Goal: Task Accomplishment & Management: Manage account settings

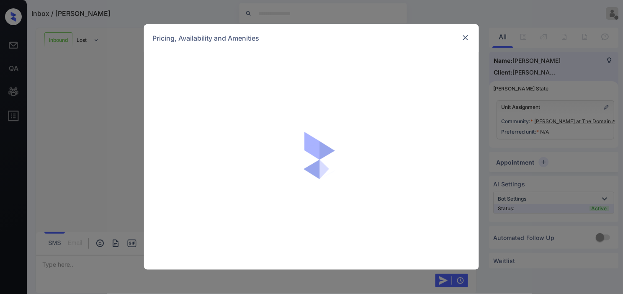
scroll to position [558, 0]
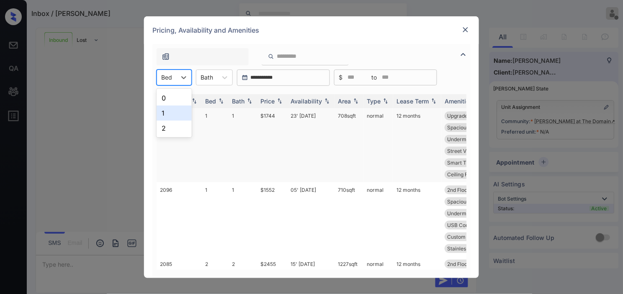
click at [177, 114] on div "1" at bounding box center [174, 113] width 35 height 15
click at [278, 101] on img at bounding box center [280, 101] width 8 height 6
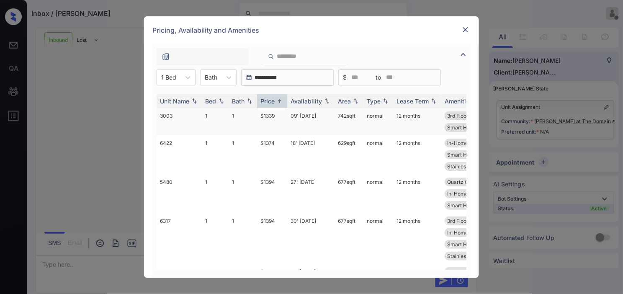
click at [275, 115] on td "$1339" at bounding box center [272, 121] width 30 height 27
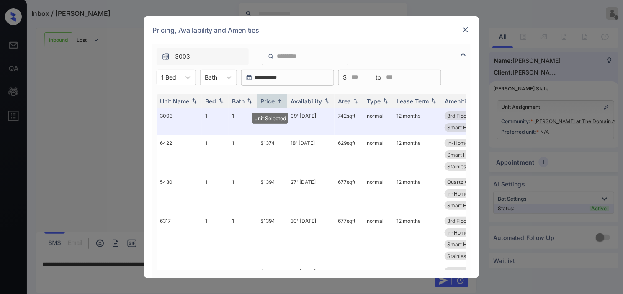
click at [464, 26] on img at bounding box center [466, 30] width 8 height 8
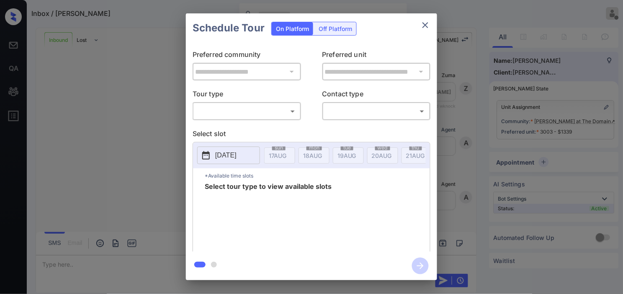
click at [245, 109] on body "Inbox / [PERSON_NAME] [PERSON_NAME] Offline Set yourself online Set yourself on…" at bounding box center [311, 147] width 623 height 294
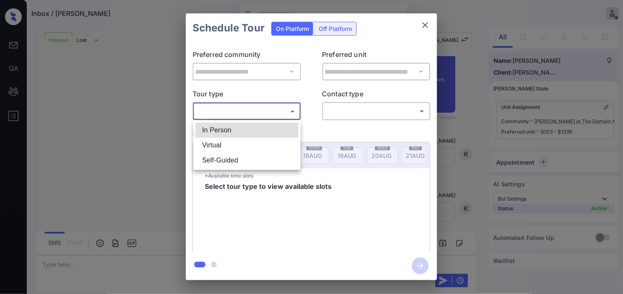
click at [237, 128] on li "In Person" at bounding box center [247, 130] width 103 height 15
type input "********"
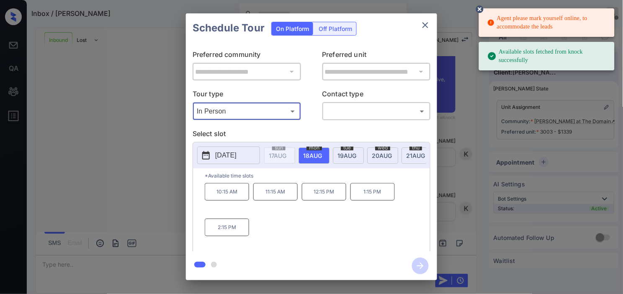
click at [215, 152] on p "[DATE]" at bounding box center [225, 155] width 21 height 10
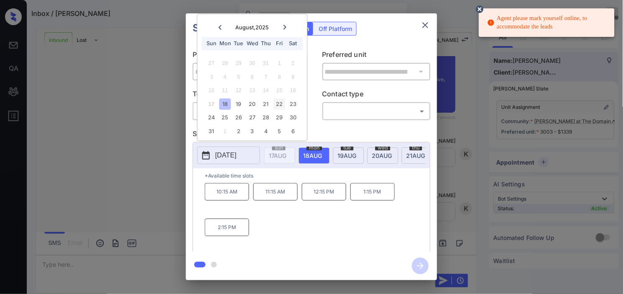
click at [282, 106] on div "22" at bounding box center [279, 103] width 11 height 11
click at [145, 173] on div "**********" at bounding box center [311, 147] width 623 height 294
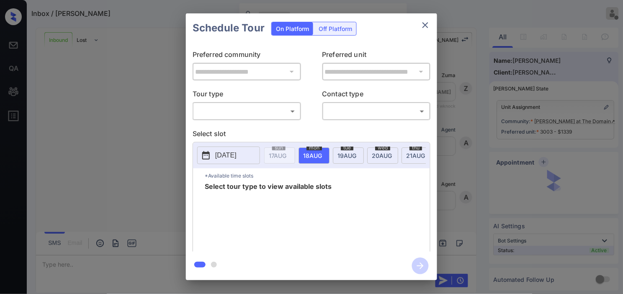
click at [244, 108] on body "Inbox / [PERSON_NAME] [PERSON_NAME] Offline Set yourself online Set yourself on…" at bounding box center [311, 147] width 623 height 294
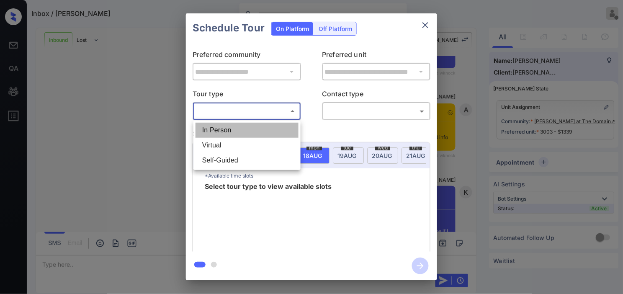
click at [242, 128] on li "In Person" at bounding box center [247, 130] width 103 height 15
type input "********"
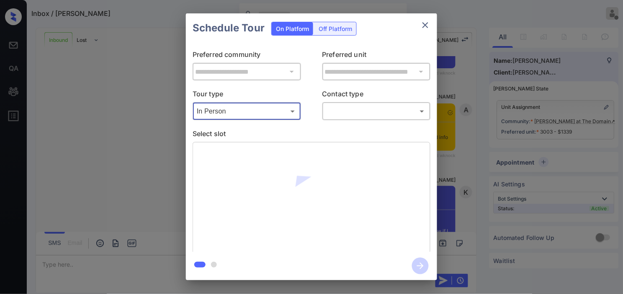
click at [346, 111] on body "Inbox / [PERSON_NAME] [PERSON_NAME] Offline Set yourself online Set yourself on…" at bounding box center [311, 147] width 623 height 294
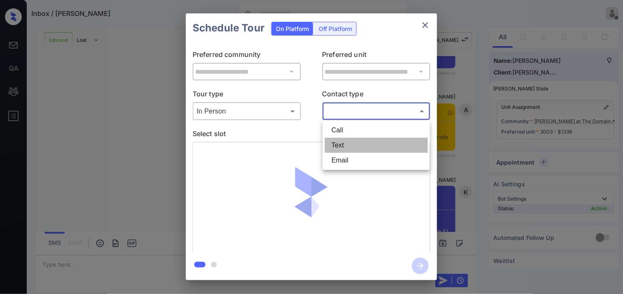
click at [333, 143] on li "Text" at bounding box center [376, 145] width 103 height 15
type input "****"
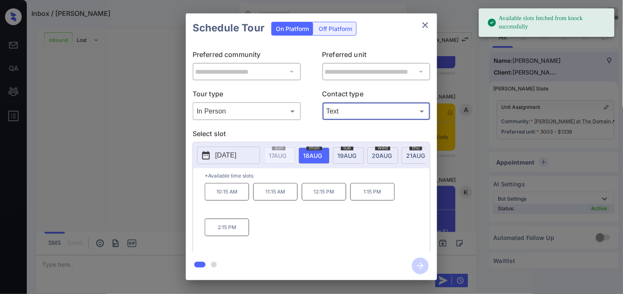
click at [212, 152] on button "2025-08-18" at bounding box center [228, 156] width 63 height 18
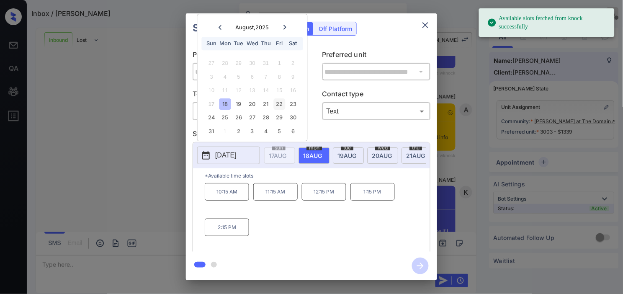
click at [284, 106] on div "22" at bounding box center [279, 103] width 11 height 11
drag, startPoint x: 275, startPoint y: 198, endPoint x: 317, endPoint y: 219, distance: 46.8
click at [276, 198] on p "12:30 PM" at bounding box center [275, 192] width 44 height 18
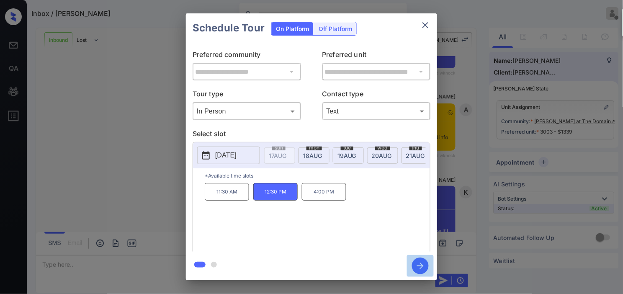
click at [423, 263] on icon "button" at bounding box center [420, 266] width 17 height 17
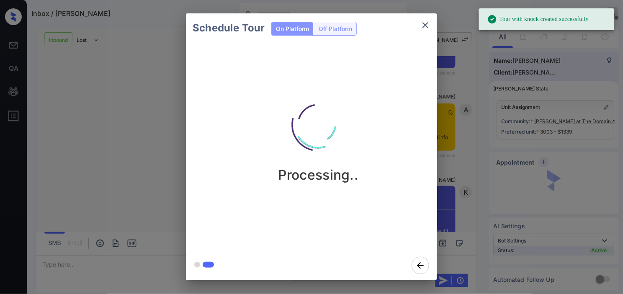
click at [149, 103] on div "Schedule Tour On Platform Off Platform Processing.." at bounding box center [311, 147] width 623 height 294
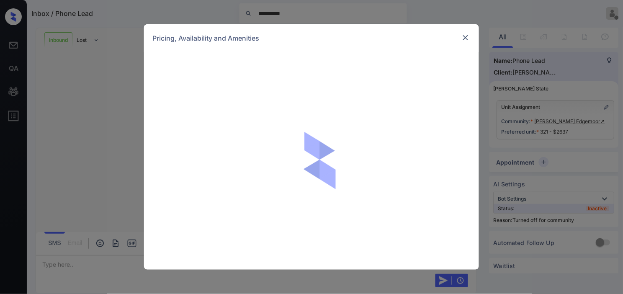
scroll to position [1002, 0]
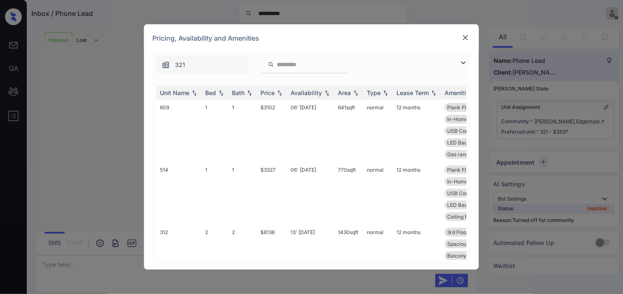
click at [467, 56] on div "321" at bounding box center [311, 62] width 318 height 21
click at [459, 61] on img at bounding box center [464, 63] width 10 height 10
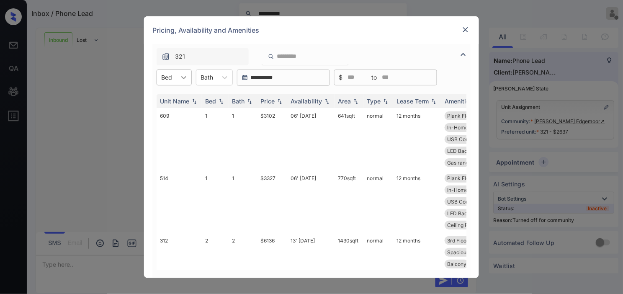
drag, startPoint x: 185, startPoint y: 74, endPoint x: 178, endPoint y: 84, distance: 12.7
click at [185, 75] on icon at bounding box center [184, 77] width 8 height 8
click at [177, 98] on div "1" at bounding box center [174, 97] width 35 height 15
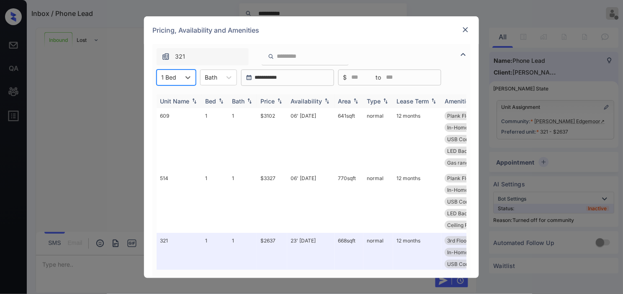
click at [276, 100] on img at bounding box center [280, 101] width 8 height 6
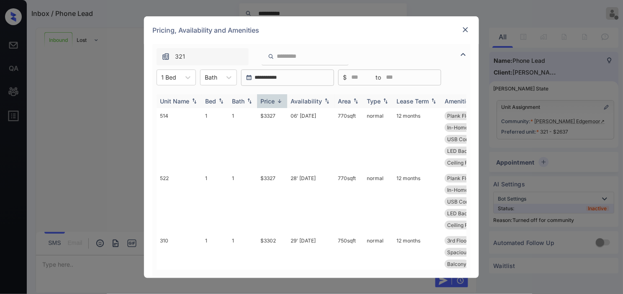
click at [277, 100] on img at bounding box center [280, 101] width 8 height 6
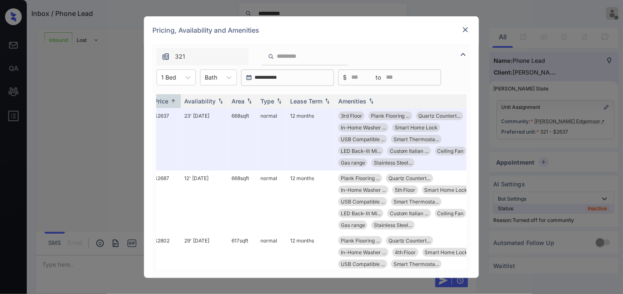
scroll to position [0, 115]
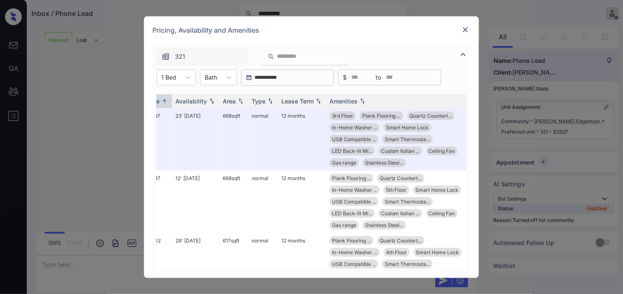
click at [466, 31] on img at bounding box center [466, 30] width 8 height 8
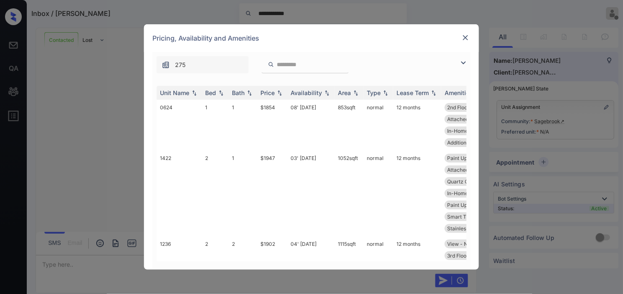
scroll to position [2546, 0]
click at [467, 59] on img at bounding box center [464, 63] width 10 height 10
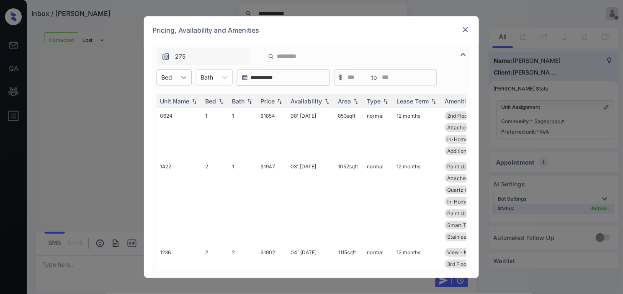
click at [181, 78] on icon at bounding box center [184, 77] width 8 height 8
click at [176, 109] on div "2" at bounding box center [174, 113] width 35 height 15
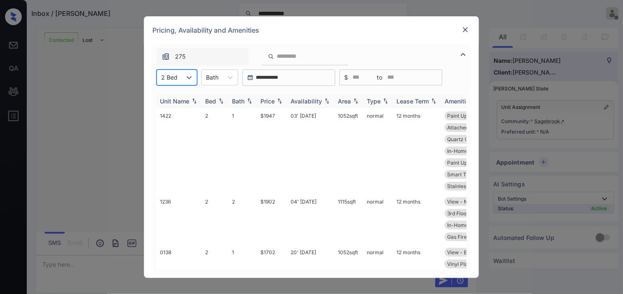
click at [276, 98] on img at bounding box center [280, 101] width 8 height 6
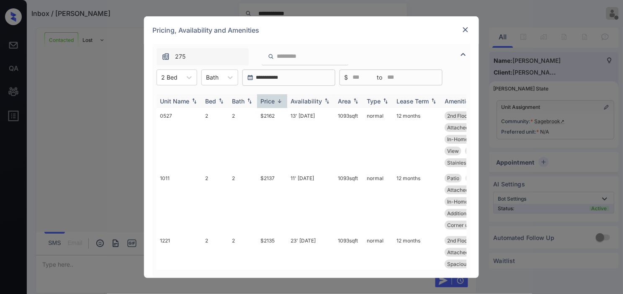
click at [276, 98] on img at bounding box center [280, 101] width 8 height 6
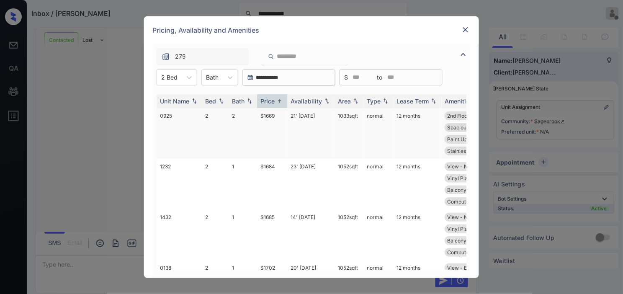
click at [264, 114] on td "$1669" at bounding box center [272, 133] width 30 height 51
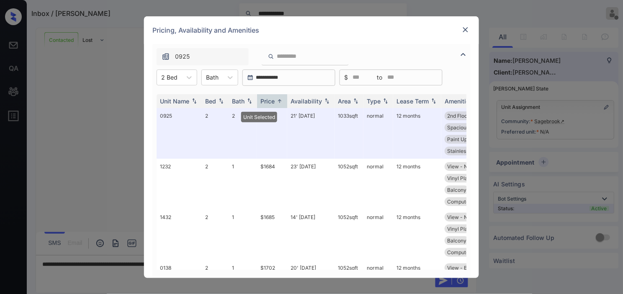
click at [465, 29] on img at bounding box center [466, 30] width 8 height 8
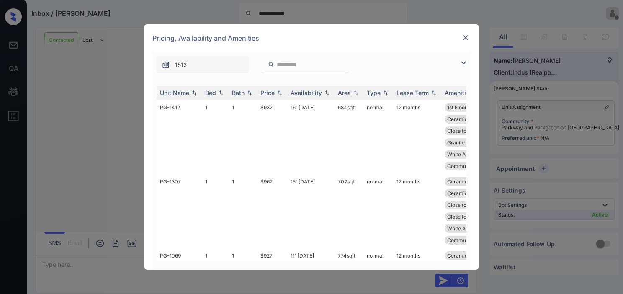
click at [463, 64] on img at bounding box center [464, 63] width 10 height 10
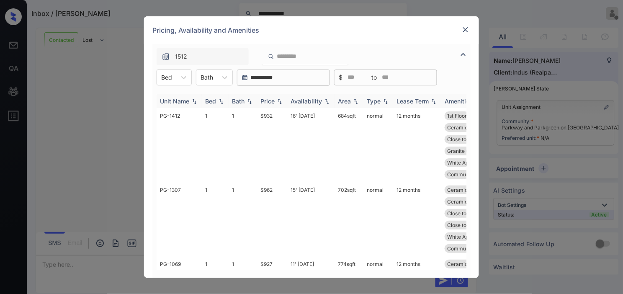
scroll to position [1919, 0]
click at [184, 82] on div at bounding box center [183, 77] width 15 height 15
click at [177, 116] on div "2" at bounding box center [174, 113] width 35 height 15
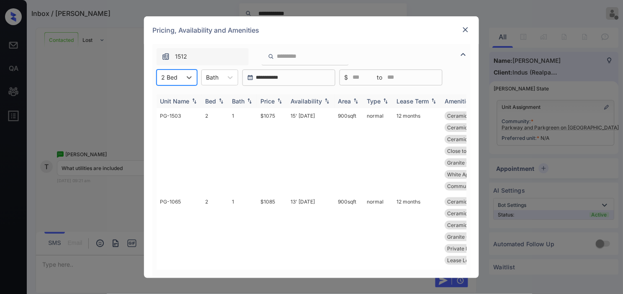
click at [279, 101] on img at bounding box center [280, 101] width 8 height 6
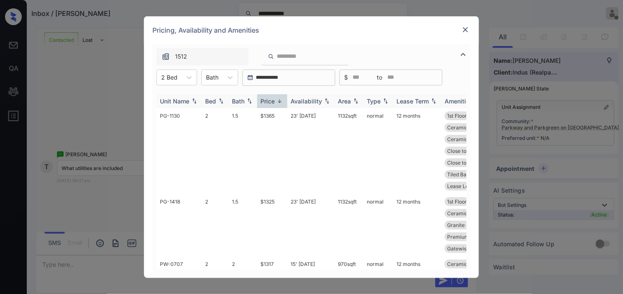
click at [279, 101] on img at bounding box center [280, 101] width 8 height 6
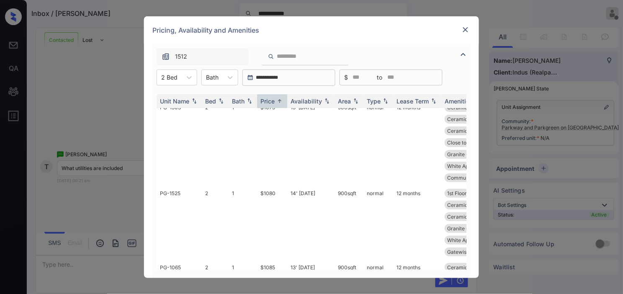
scroll to position [0, 0]
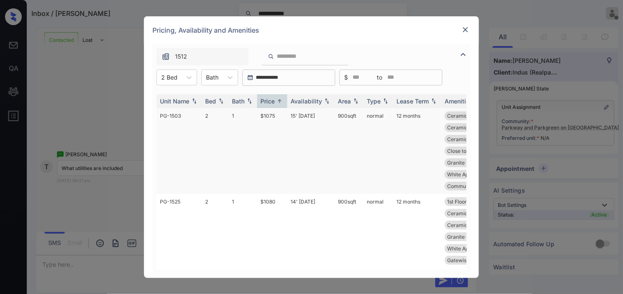
click at [269, 110] on td "$1075" at bounding box center [272, 151] width 30 height 86
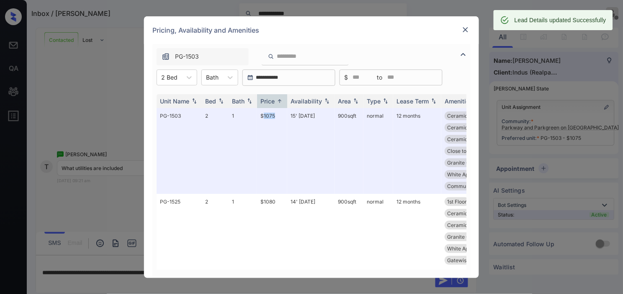
click at [468, 26] on img at bounding box center [466, 30] width 8 height 8
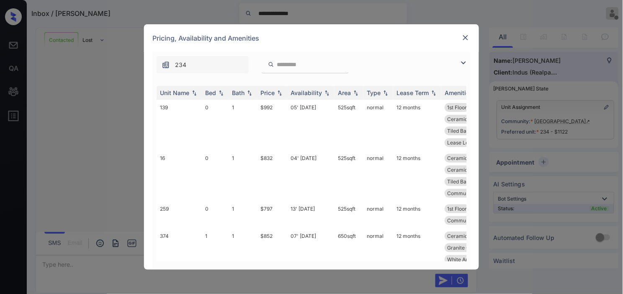
scroll to position [1281, 0]
click at [463, 61] on img at bounding box center [464, 63] width 10 height 10
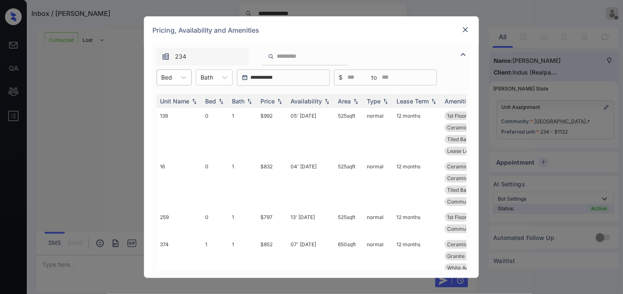
click at [171, 78] on div at bounding box center [166, 77] width 11 height 9
click at [168, 125] on div "2" at bounding box center [174, 128] width 35 height 15
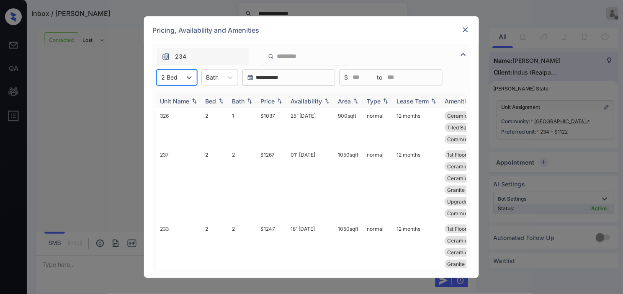
click at [275, 101] on div "Price" at bounding box center [268, 101] width 14 height 7
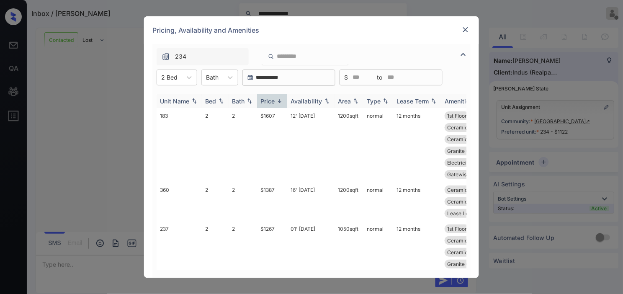
click at [275, 101] on div "Price" at bounding box center [268, 101] width 14 height 7
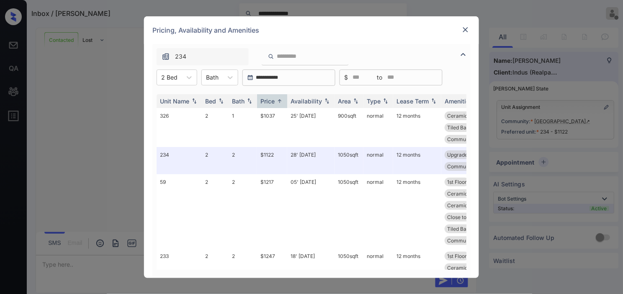
click at [464, 28] on img at bounding box center [466, 30] width 8 height 8
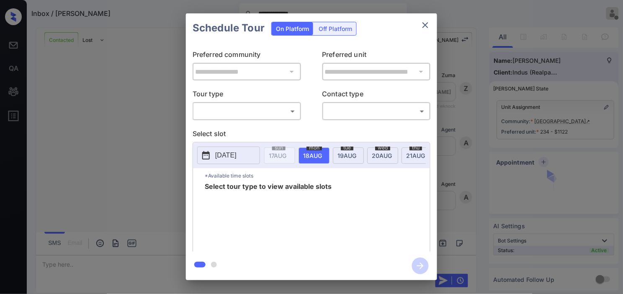
scroll to position [1374, 0]
click at [290, 102] on p "Tour type" at bounding box center [247, 95] width 108 height 13
click at [281, 116] on body "**********" at bounding box center [311, 147] width 623 height 294
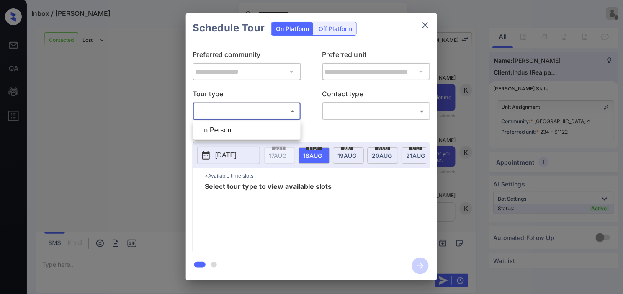
click at [218, 133] on li "In Person" at bounding box center [247, 130] width 103 height 15
type input "********"
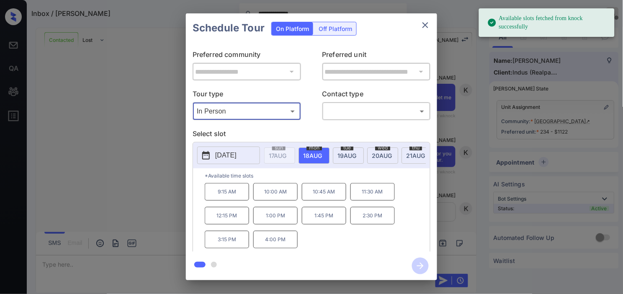
click at [215, 157] on p "[DATE]" at bounding box center [225, 155] width 21 height 10
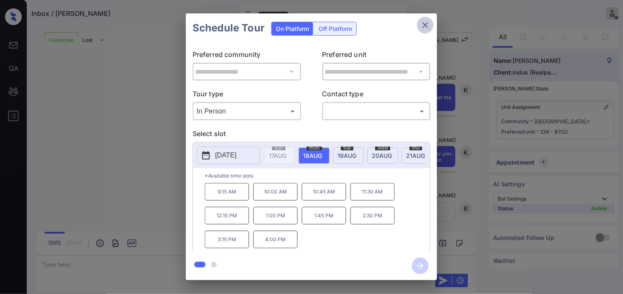
click at [425, 24] on icon "close" at bounding box center [426, 25] width 6 height 6
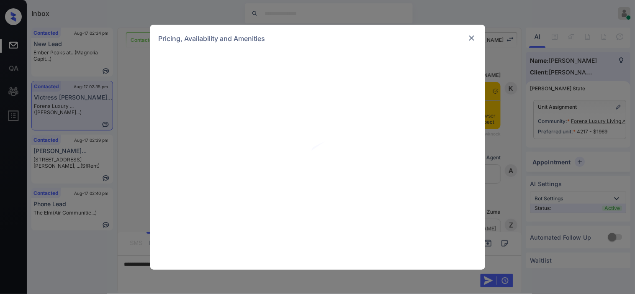
scroll to position [542, 0]
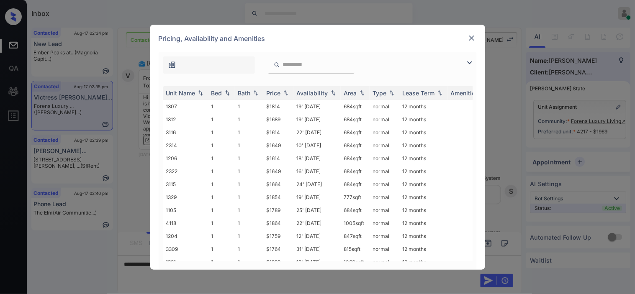
click at [466, 60] on img at bounding box center [470, 63] width 10 height 10
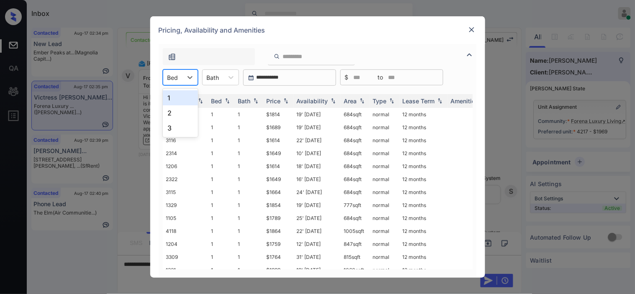
click at [172, 80] on div at bounding box center [173, 77] width 11 height 9
click at [176, 101] on div "1" at bounding box center [180, 97] width 35 height 15
click at [281, 101] on div "Price" at bounding box center [274, 101] width 14 height 7
click at [469, 31] on img at bounding box center [472, 30] width 8 height 8
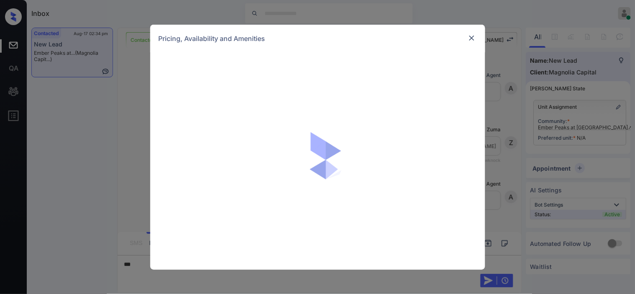
scroll to position [1474, 0]
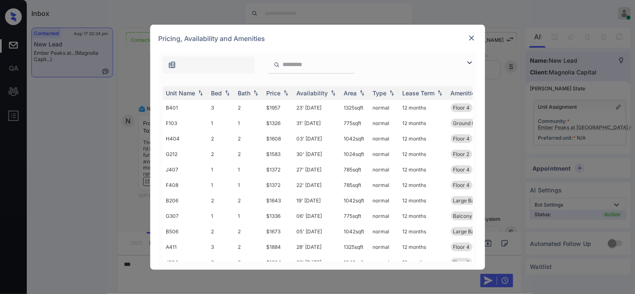
click at [467, 63] on img at bounding box center [470, 63] width 10 height 10
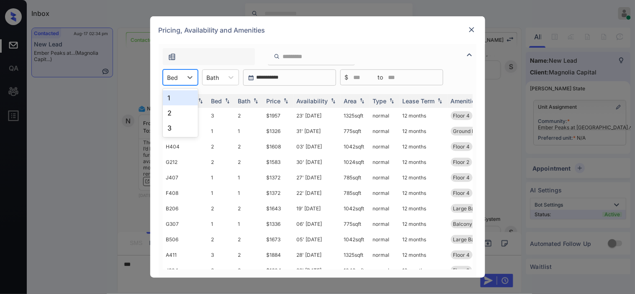
click at [181, 77] on div "Bed" at bounding box center [172, 78] width 19 height 12
click at [181, 98] on div "1" at bounding box center [180, 97] width 35 height 15
click at [281, 99] on div "Price" at bounding box center [278, 101] width 23 height 7
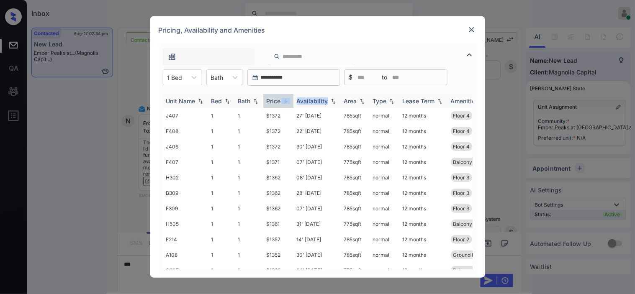
click at [281, 99] on div "Price" at bounding box center [278, 101] width 23 height 7
drag, startPoint x: 266, startPoint y: 132, endPoint x: 281, endPoint y: 132, distance: 14.2
click at [281, 132] on td "$1326" at bounding box center [278, 131] width 30 height 15
copy td "$1326"
click at [279, 132] on td "$1326" at bounding box center [278, 131] width 30 height 15
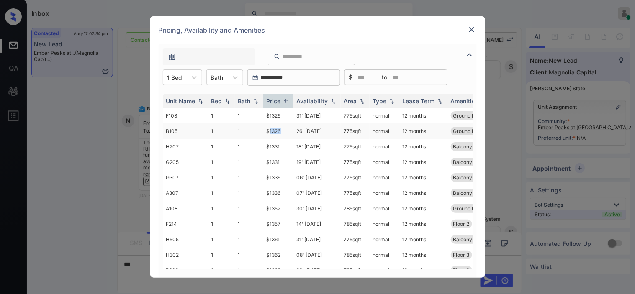
click at [279, 132] on td "$1326" at bounding box center [278, 131] width 30 height 15
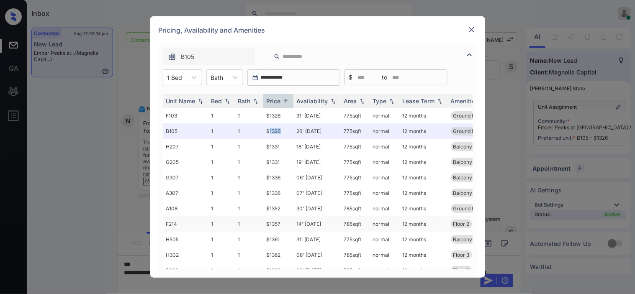
scroll to position [93, 0]
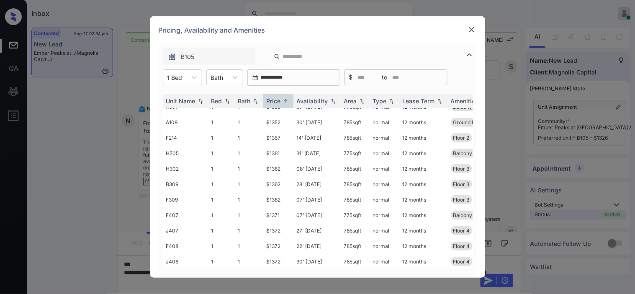
click at [470, 31] on img at bounding box center [472, 30] width 8 height 8
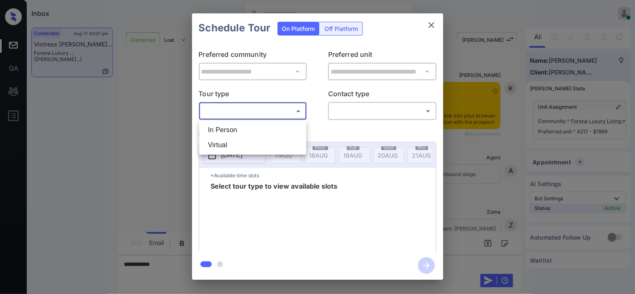
scroll to position [1465, 0]
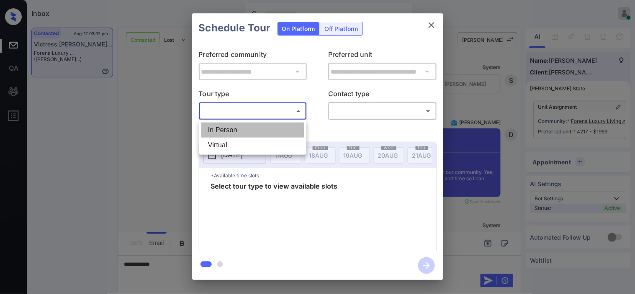
click at [236, 130] on li "In Person" at bounding box center [252, 130] width 103 height 15
type input "********"
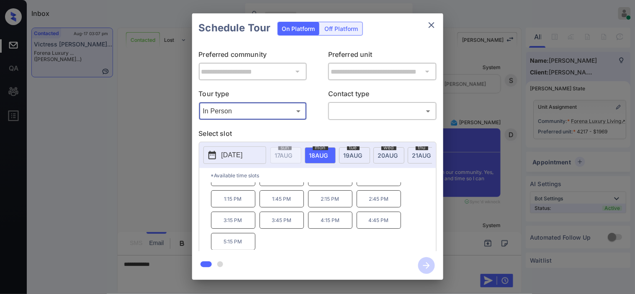
scroll to position [36, 0]
click at [163, 183] on div "**********" at bounding box center [317, 147] width 635 height 294
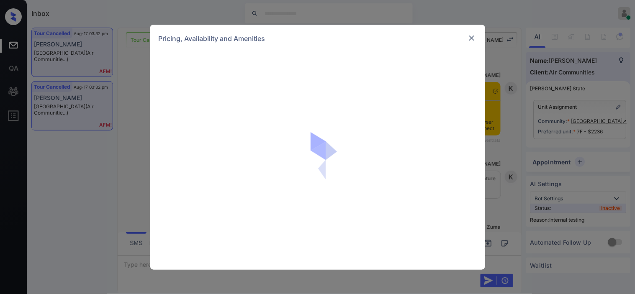
scroll to position [2695, 0]
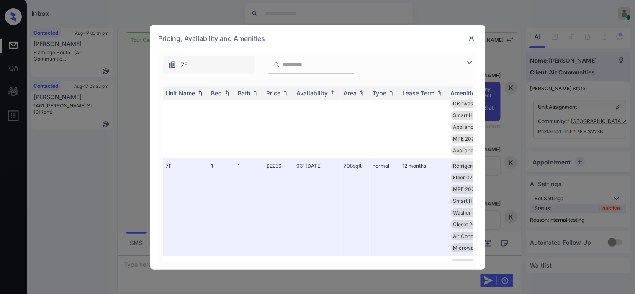
click at [472, 39] on img at bounding box center [472, 38] width 8 height 8
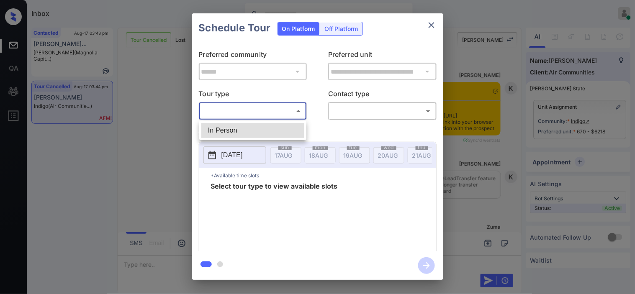
scroll to position [1770, 0]
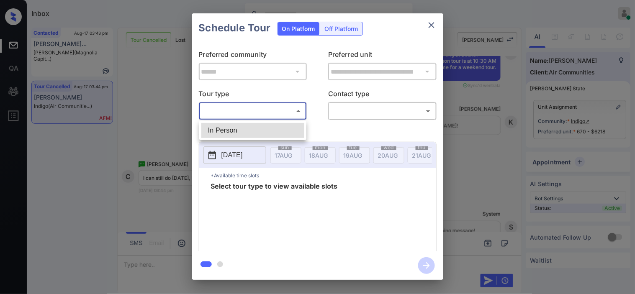
click at [250, 129] on li "In Person" at bounding box center [252, 130] width 103 height 15
type input "********"
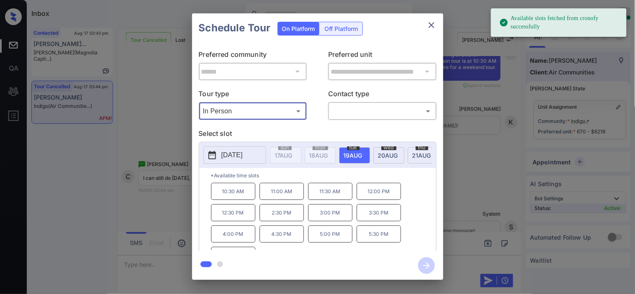
click at [227, 146] on div "[DATE] 17 AUG [DATE] [DATE] [DATE] [DATE] [DATE] [DATE] [DATE] [DATE] [DATE] [D…" at bounding box center [317, 155] width 237 height 26
click at [243, 156] on p "[DATE]" at bounding box center [232, 155] width 21 height 10
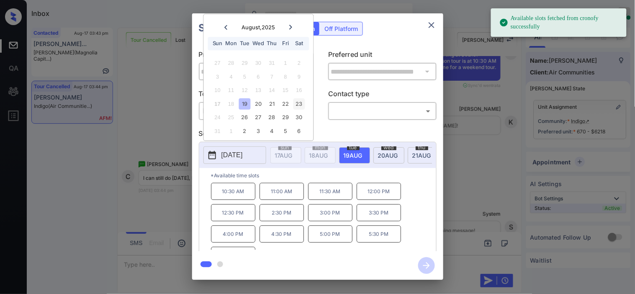
click at [297, 107] on div "23" at bounding box center [299, 103] width 11 height 11
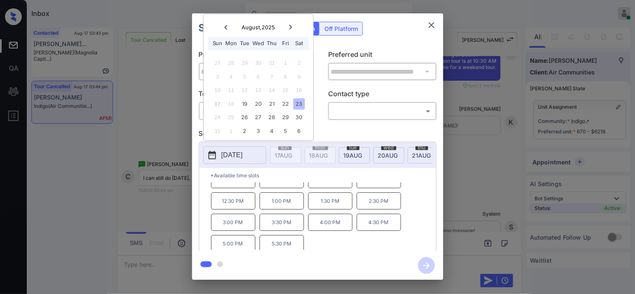
scroll to position [14, 0]
click at [149, 123] on div "**********" at bounding box center [317, 147] width 635 height 294
